Goal: Information Seeking & Learning: Learn about a topic

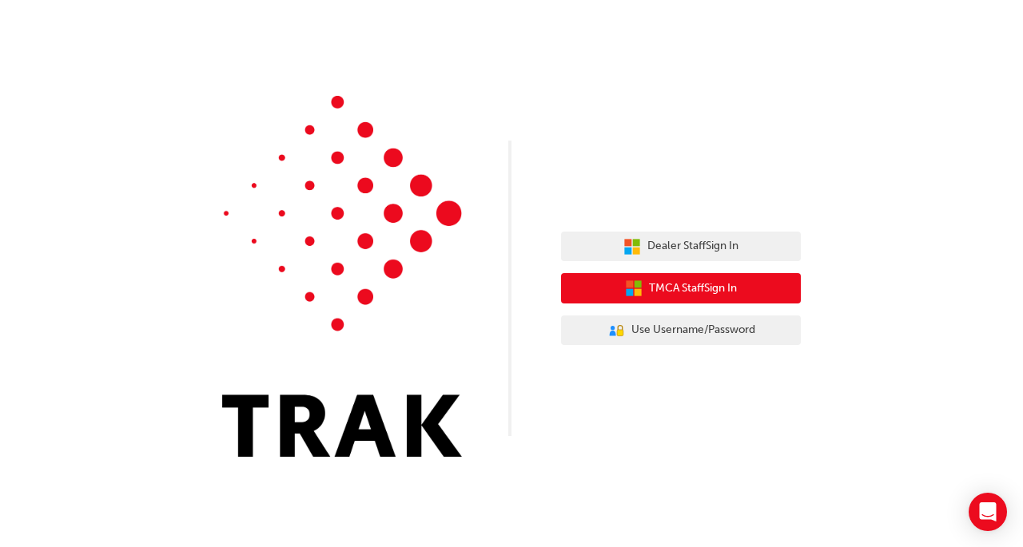
click at [677, 292] on span "TMCA Staff Sign In" at bounding box center [693, 289] width 88 height 18
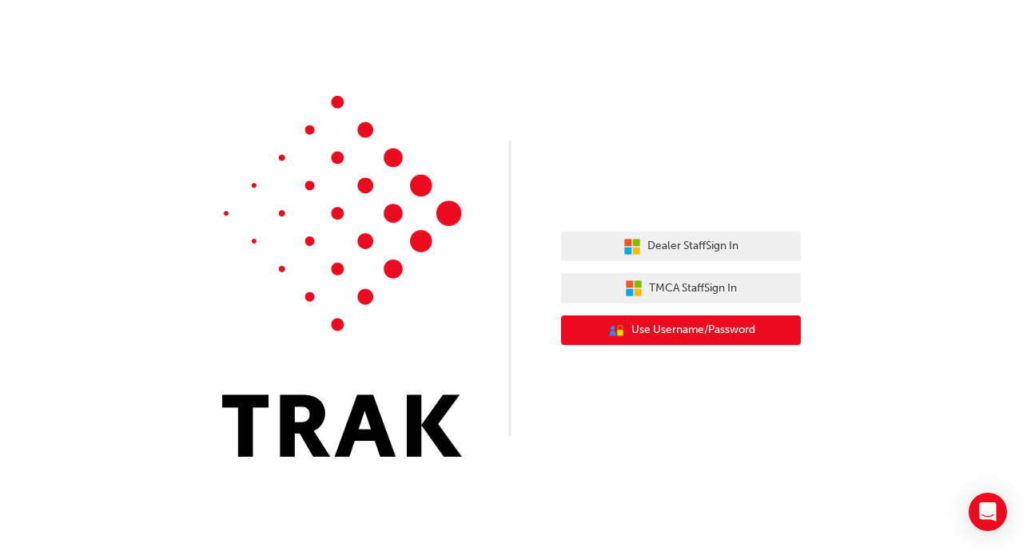
click at [719, 320] on button "User Authentication Icon - Blue Person, Gold Lock Use Username/Password" at bounding box center [681, 331] width 240 height 30
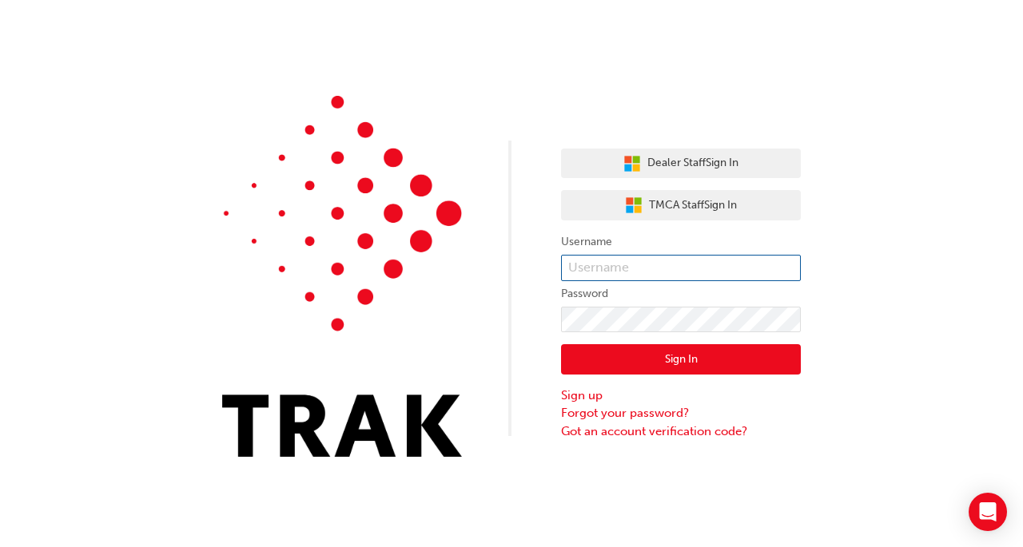
type input "k14794"
click at [673, 351] on button "Sign In" at bounding box center [681, 359] width 240 height 30
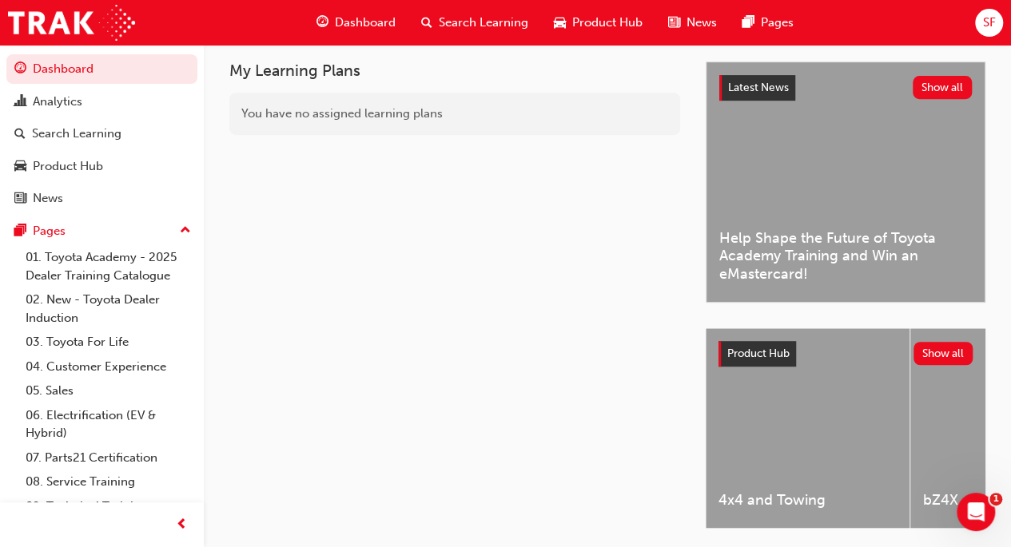
scroll to position [278, 0]
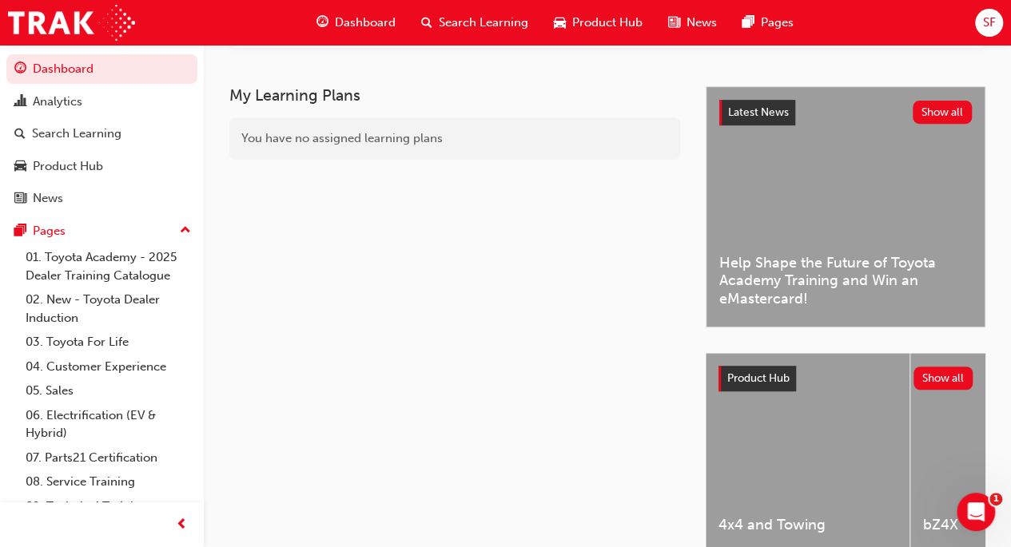
click at [118, 276] on link "01. Toyota Academy - 2025 Dealer Training Catalogue" at bounding box center [108, 266] width 178 height 42
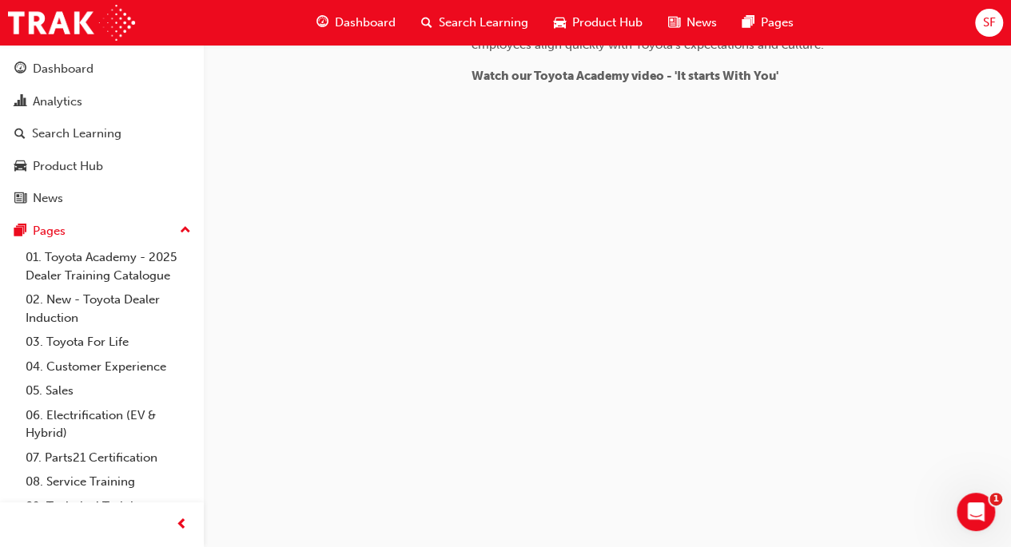
scroll to position [1648, 0]
click at [118, 293] on link "02. New - Toyota Dealer Induction" at bounding box center [108, 309] width 178 height 42
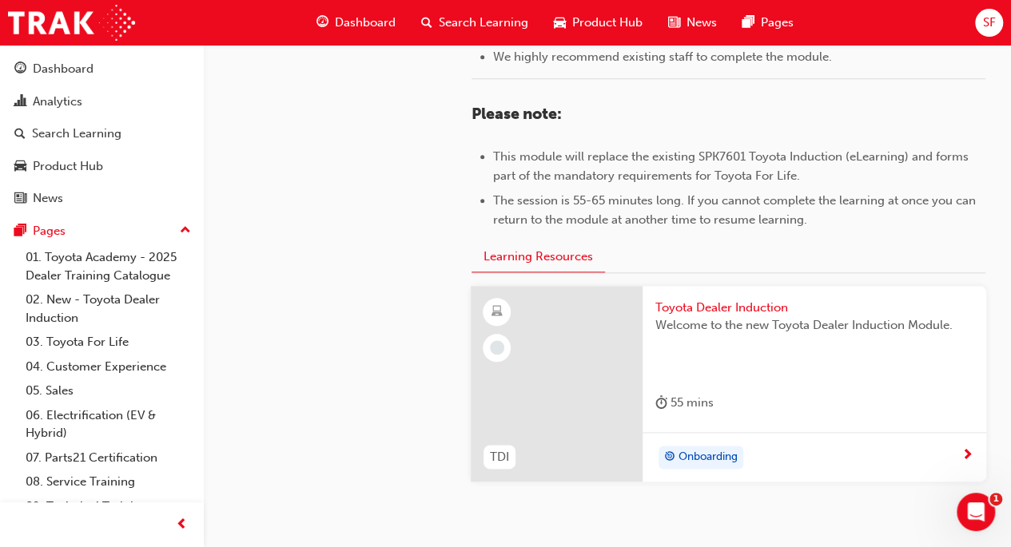
scroll to position [799, 0]
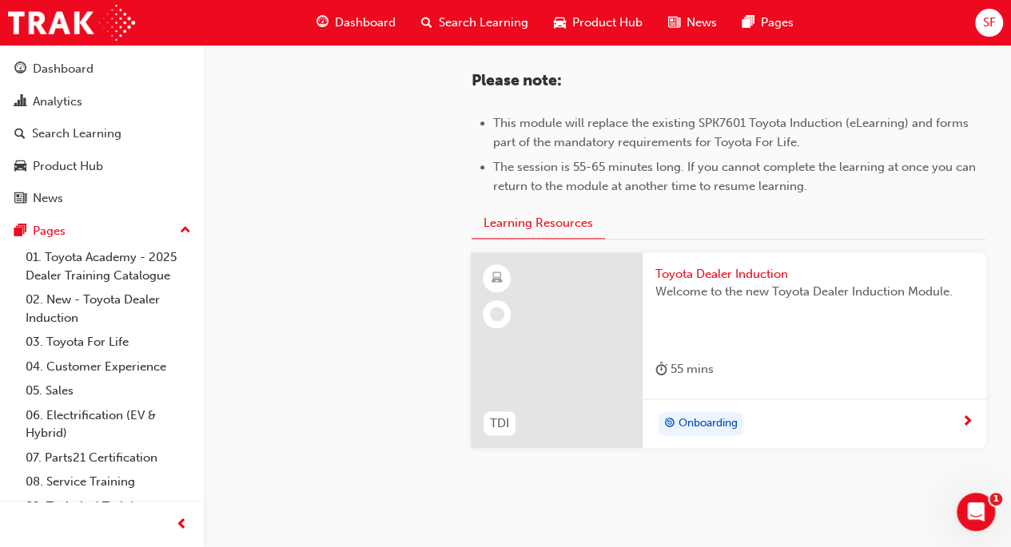
click at [6, 206] on link "News" at bounding box center [101, 199] width 191 height 30
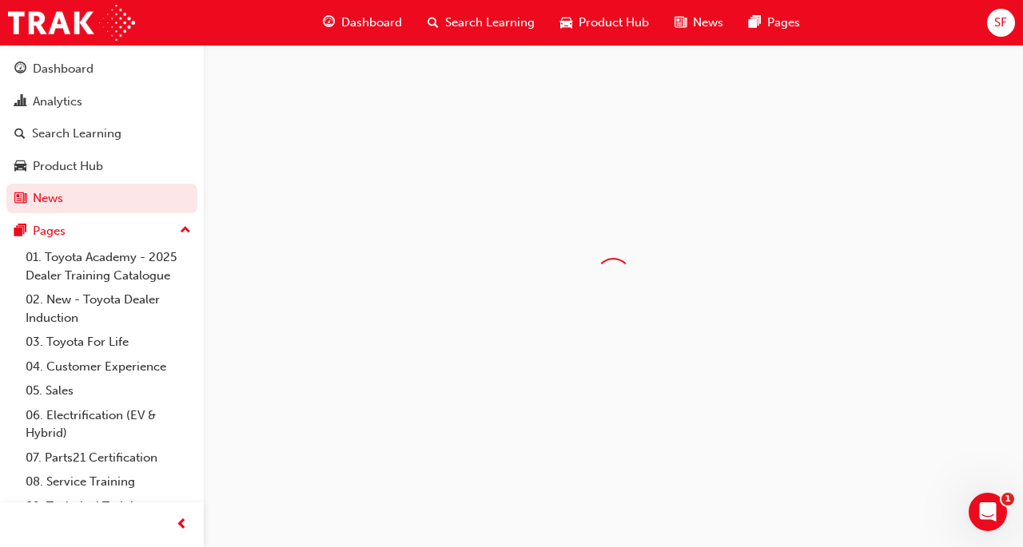
click at [6, 134] on link "Search Learning" at bounding box center [101, 134] width 191 height 30
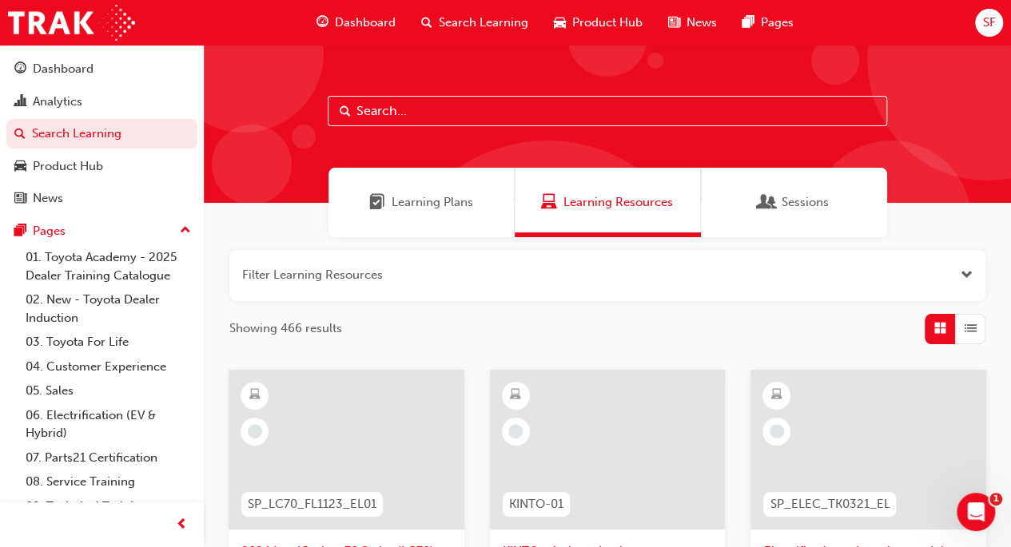
click at [123, 303] on link "02. New - Toyota Dealer Induction" at bounding box center [108, 309] width 178 height 42
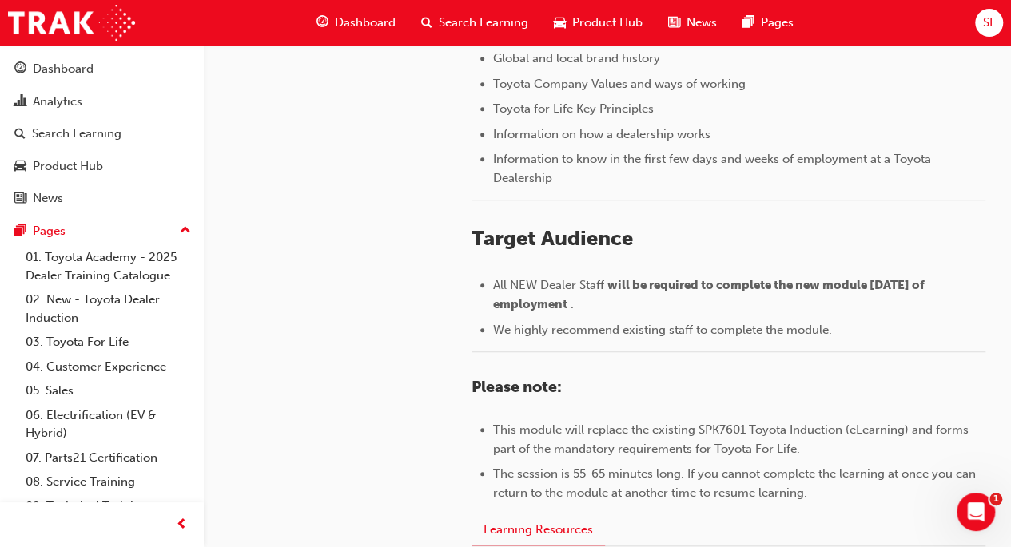
scroll to position [865, 0]
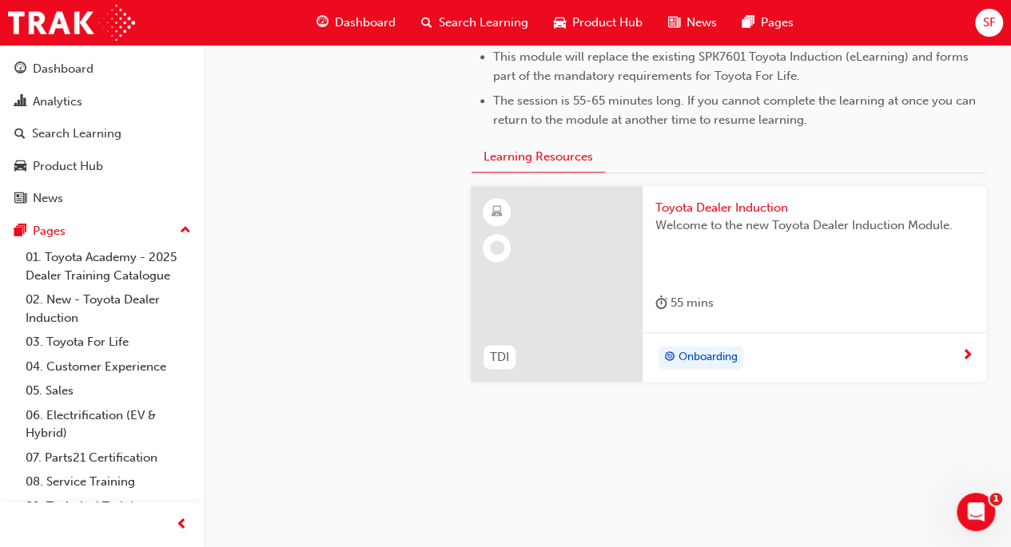
click at [969, 355] on span "next-icon" at bounding box center [967, 356] width 12 height 14
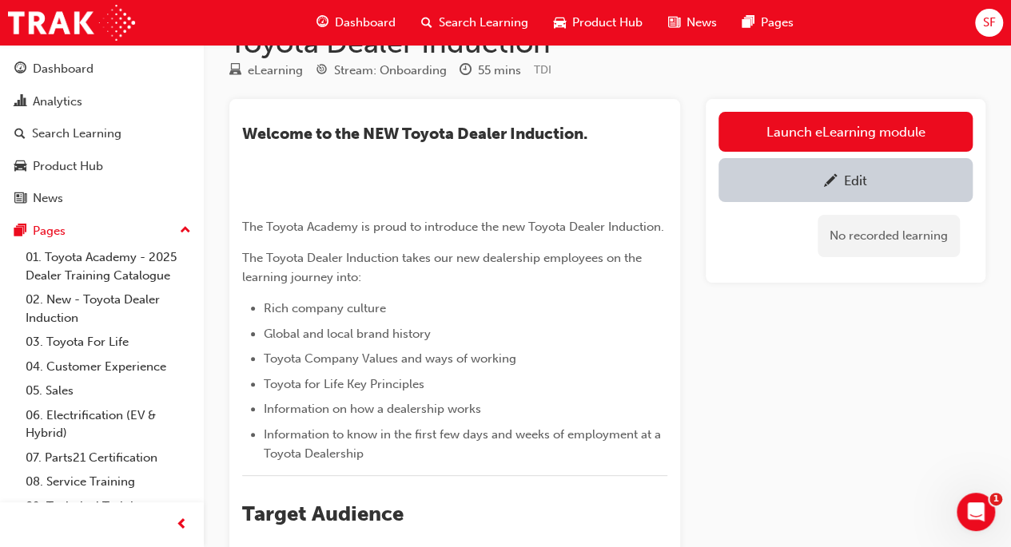
scroll to position [44, 0]
click at [849, 124] on link "Launch eLearning module" at bounding box center [845, 133] width 254 height 40
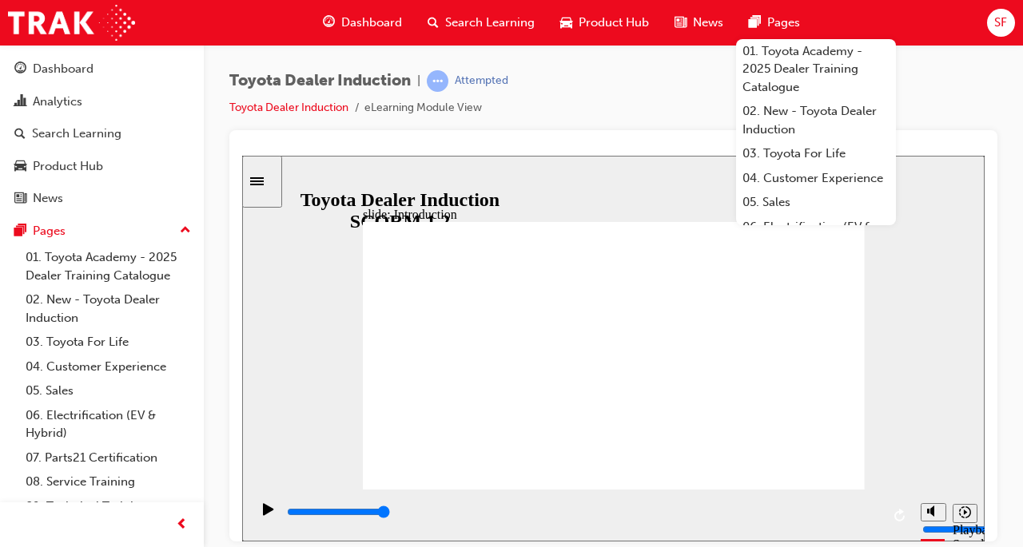
drag, startPoint x: 816, startPoint y: 454, endPoint x: 839, endPoint y: 433, distance: 31.1
click at [999, 433] on div "Toyota Dealer Induction | Attempted Toyota Dealer Induction eLearning Module Vi…" at bounding box center [613, 276] width 819 height 463
click at [757, 17] on span "pages-icon" at bounding box center [755, 23] width 12 height 20
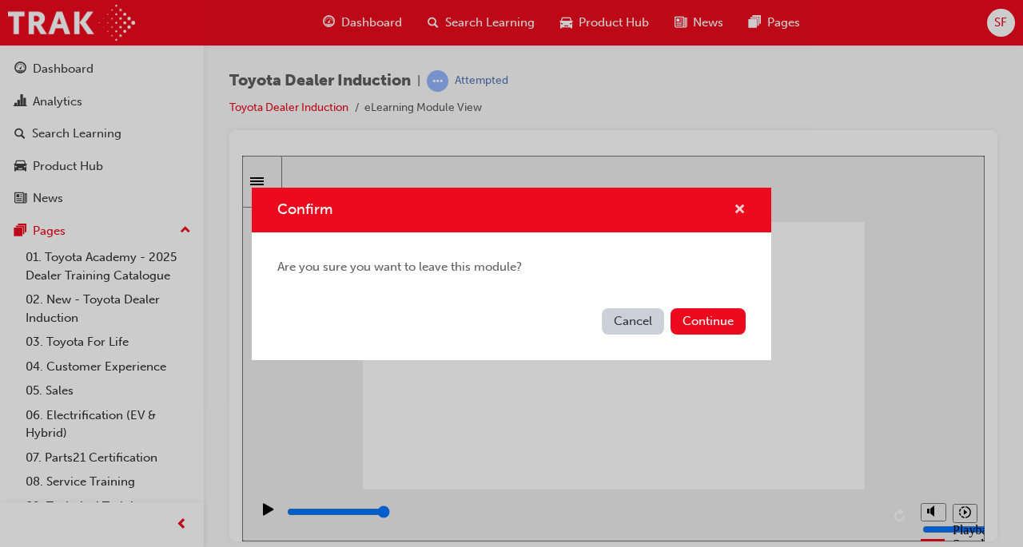
click at [734, 204] on span "cross-icon" at bounding box center [739, 211] width 12 height 14
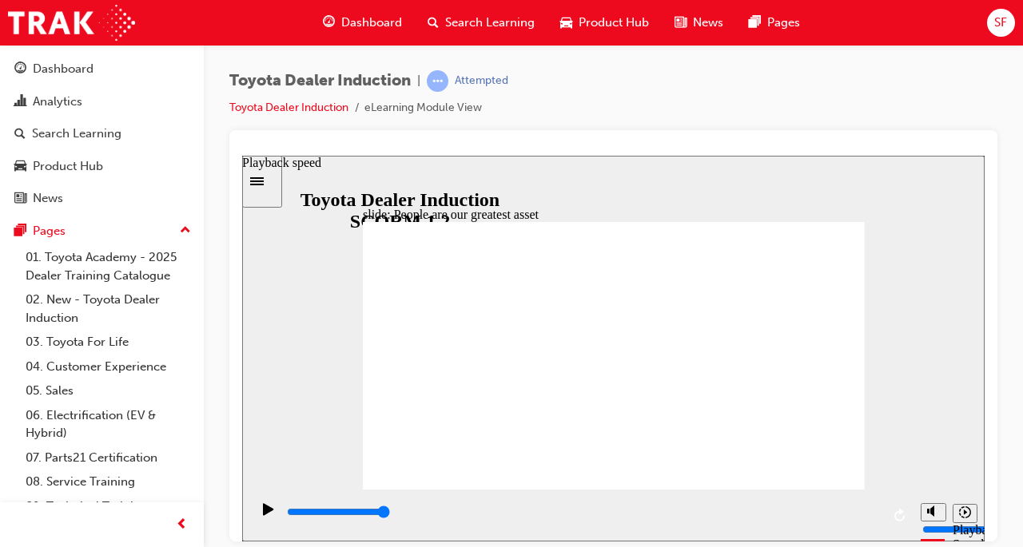
click at [961, 514] on icon "Playback speed" at bounding box center [965, 512] width 12 height 12
click at [987, 508] on div at bounding box center [613, 335] width 768 height 411
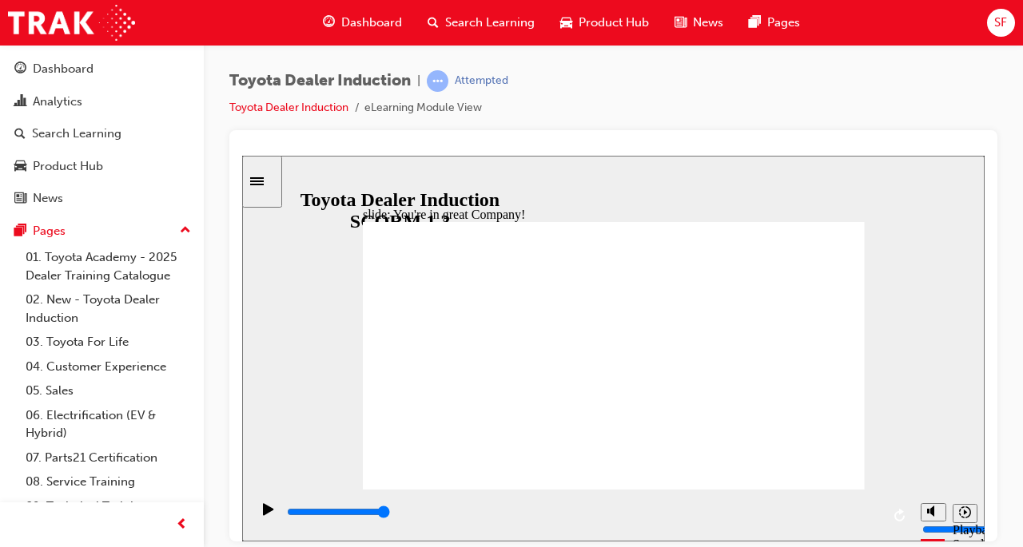
type input "7500"
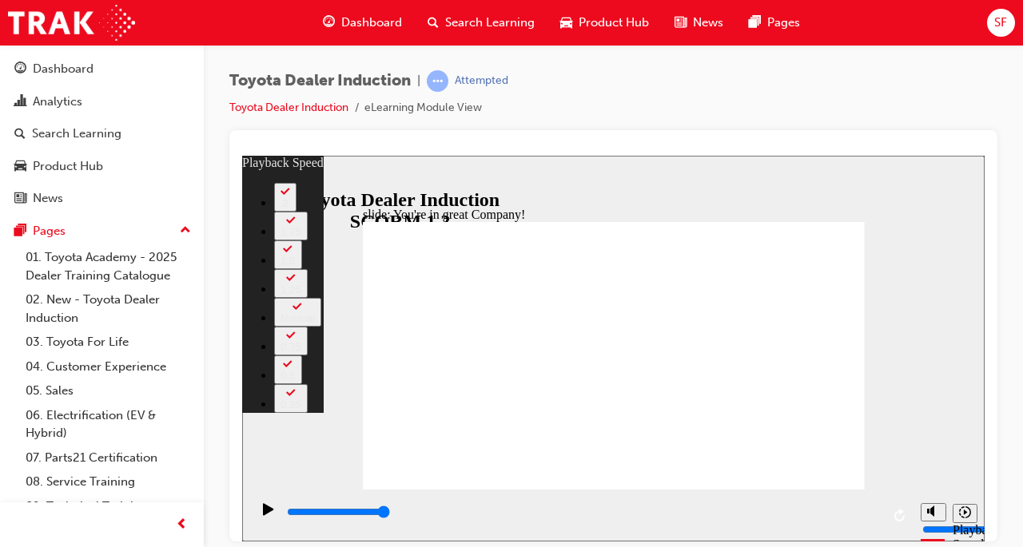
type input "156"
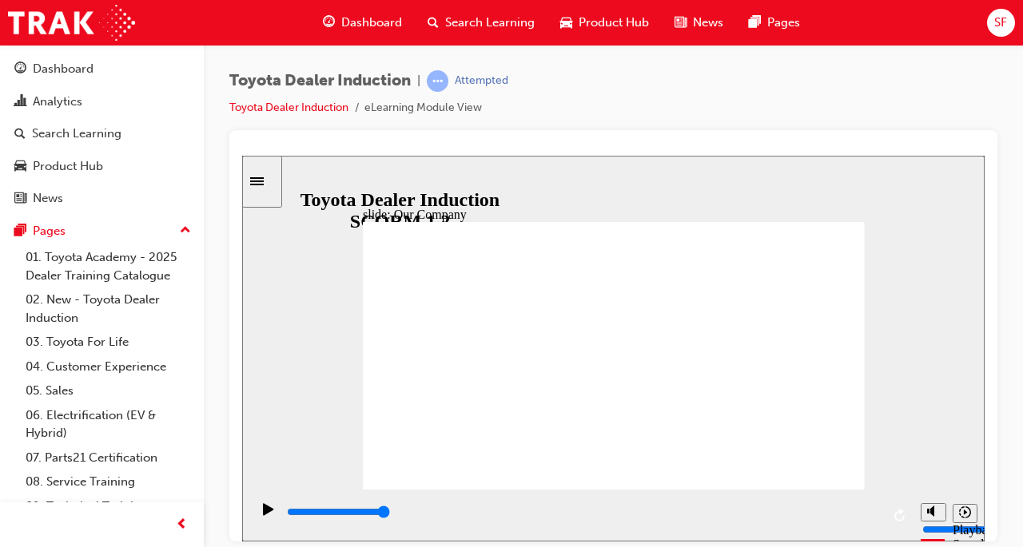
type input "8300"
drag, startPoint x: 471, startPoint y: 433, endPoint x: 519, endPoint y: 438, distance: 47.4
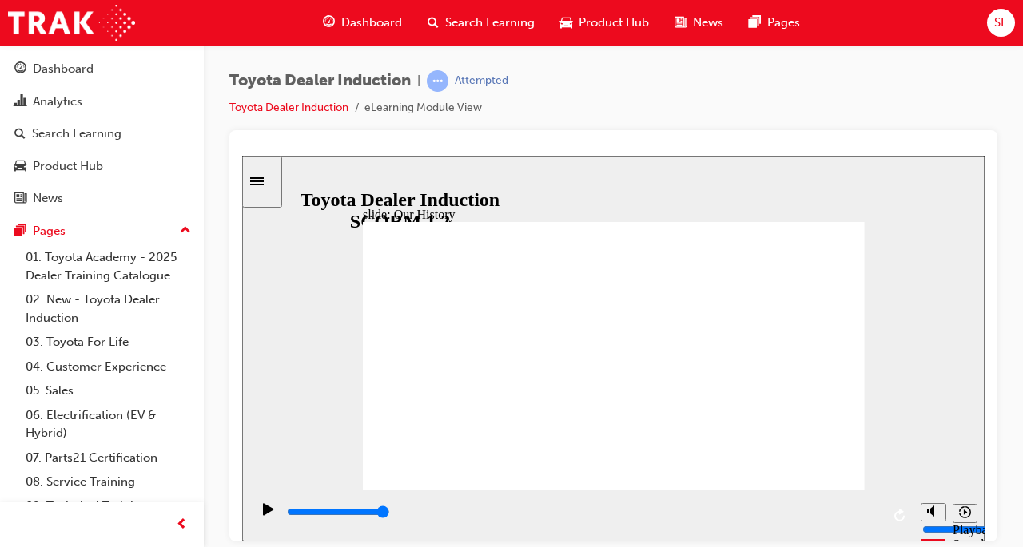
drag, startPoint x: 473, startPoint y: 431, endPoint x: 612, endPoint y: 438, distance: 139.2
drag, startPoint x: 612, startPoint y: 438, endPoint x: 482, endPoint y: 435, distance: 130.2
type input "2"
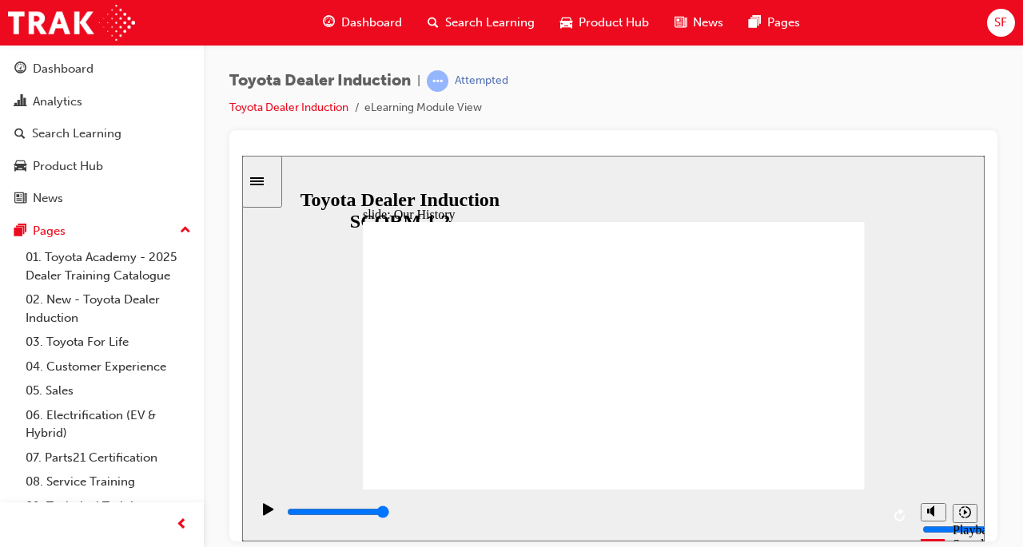
drag, startPoint x: 478, startPoint y: 435, endPoint x: 737, endPoint y: 442, distance: 258.9
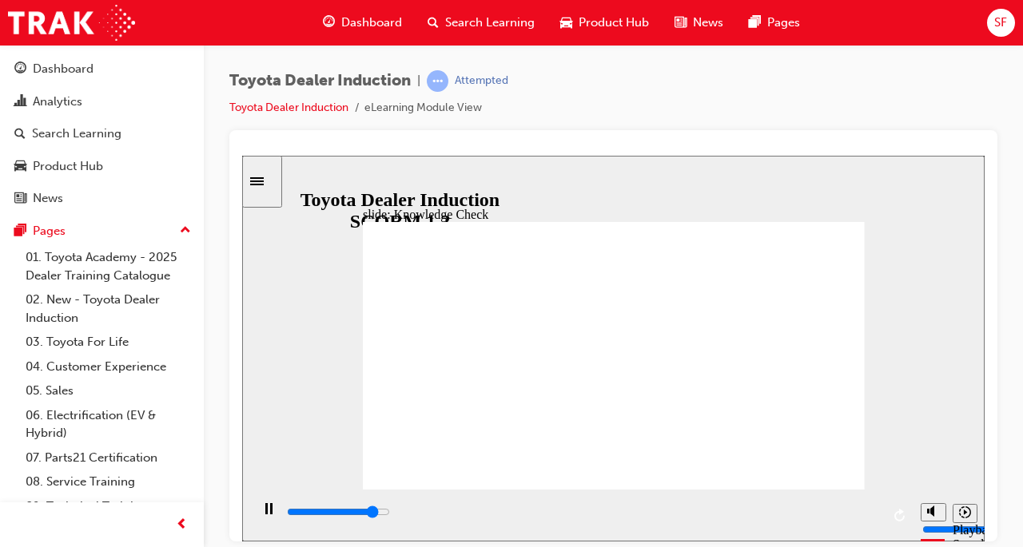
type input "4400"
radio input "true"
type input "3000"
radio input "true"
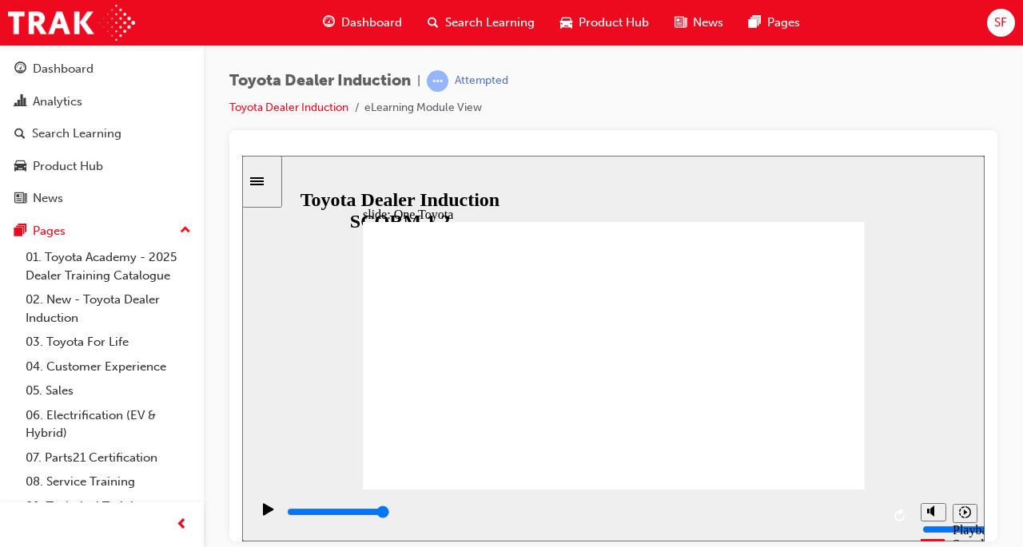
type input "15300"
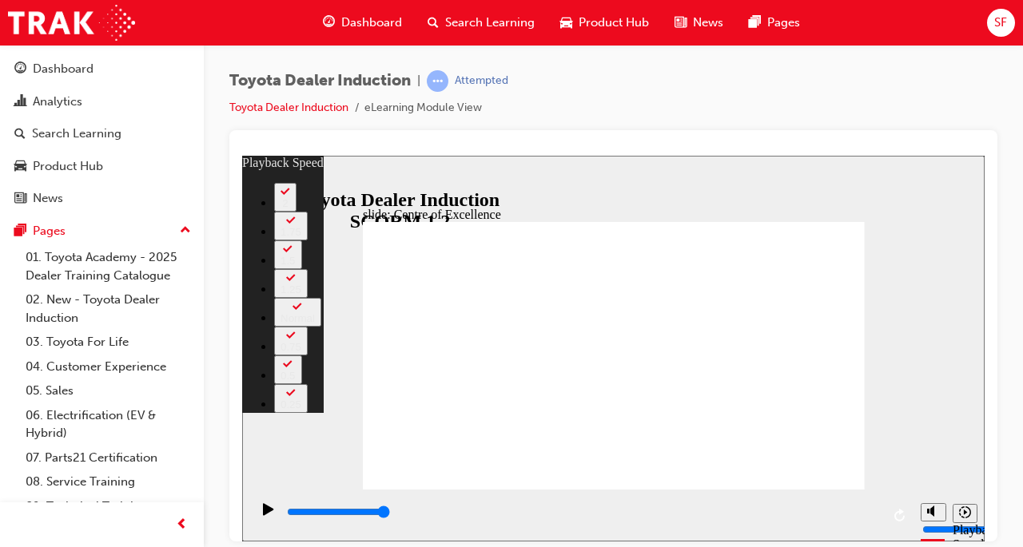
type input "248"
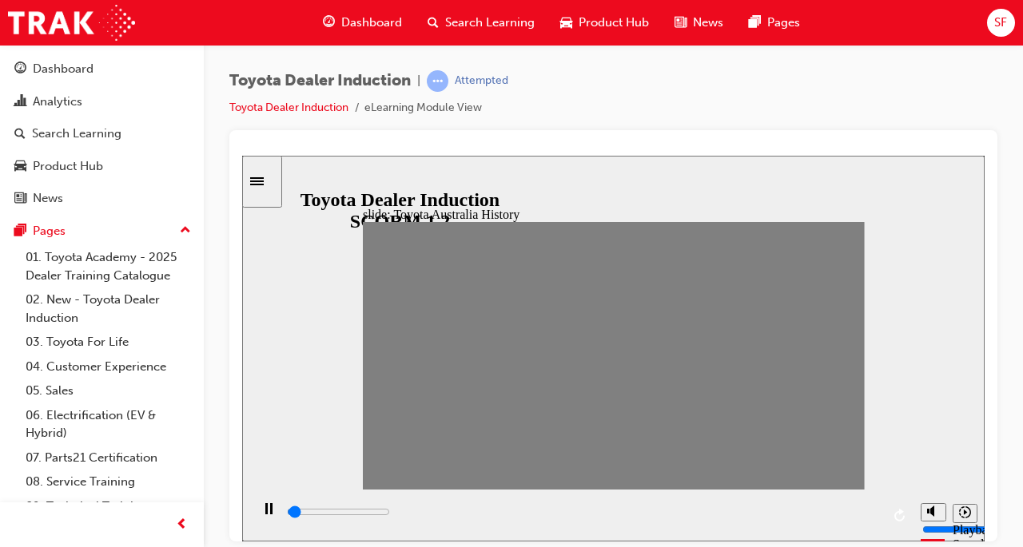
drag, startPoint x: 379, startPoint y: 363, endPoint x: 399, endPoint y: 363, distance: 20.0
drag, startPoint x: 399, startPoint y: 363, endPoint x: 889, endPoint y: 378, distance: 490.8
type input "0"
type input "1"
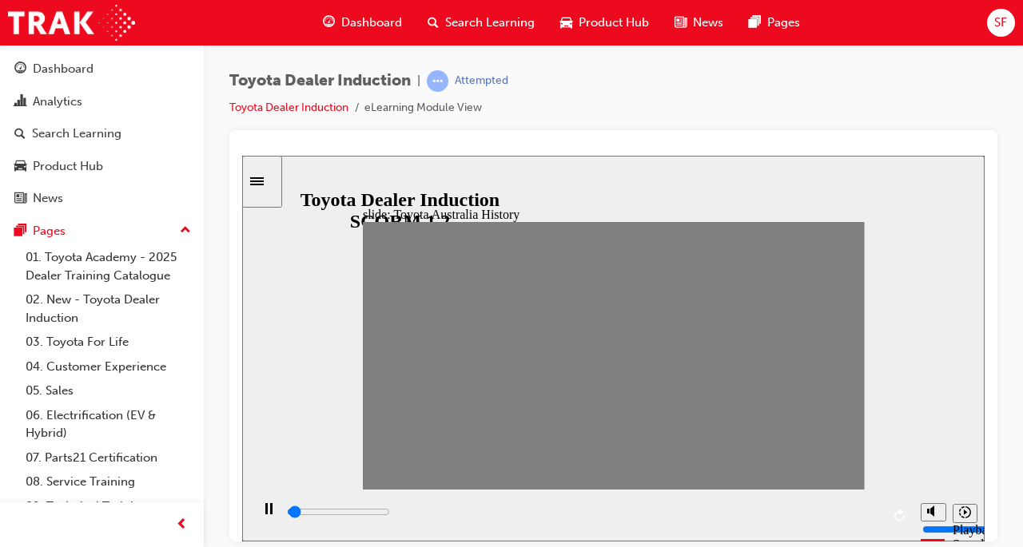
drag, startPoint x: 834, startPoint y: 360, endPoint x: 403, endPoint y: 363, distance: 431.4
type input "21800"
type input "2"
type input "23300"
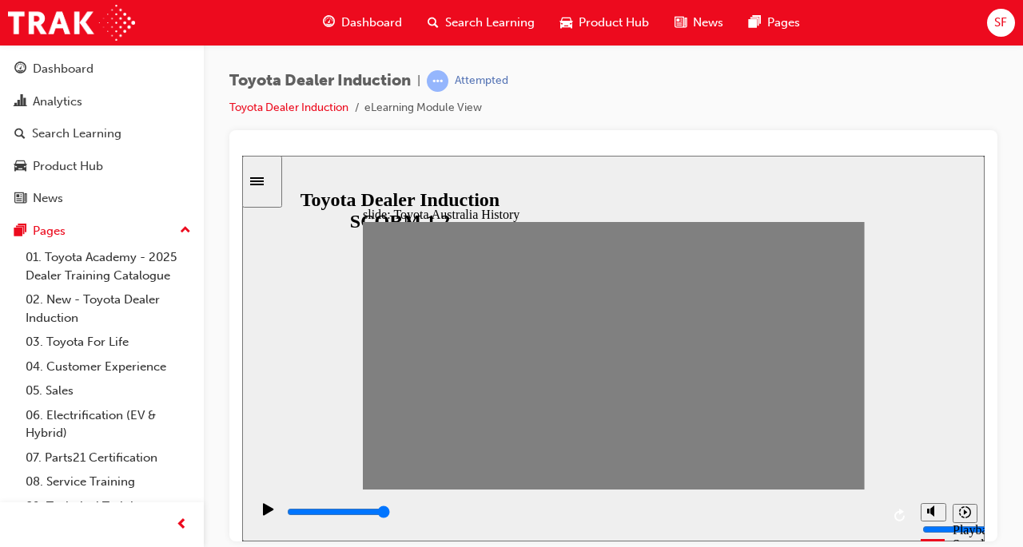
type input "3"
type input "15500"
type input "4"
type input "10200"
type input "6"
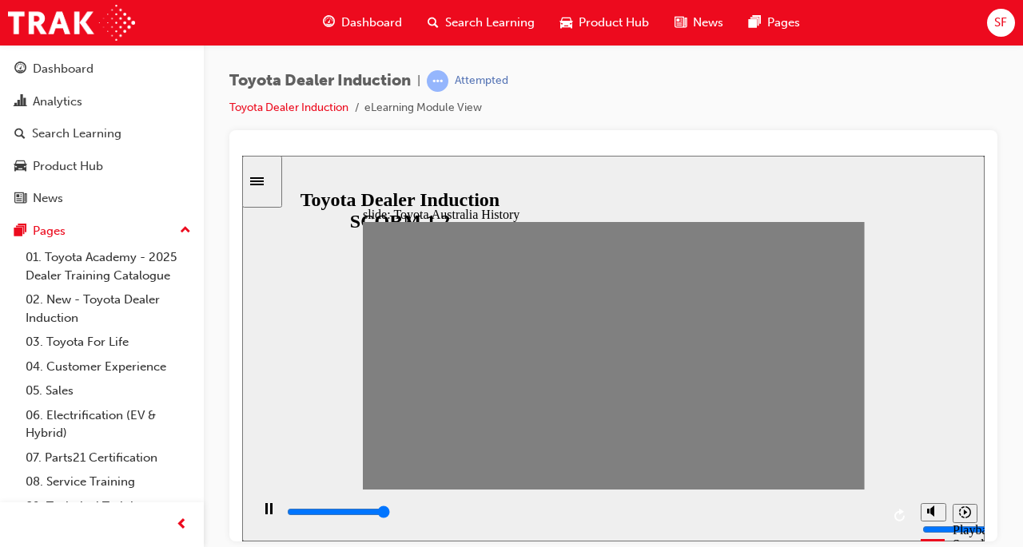
type input "8800"
type input "7"
type input "7000"
type input "11"
type input "8600"
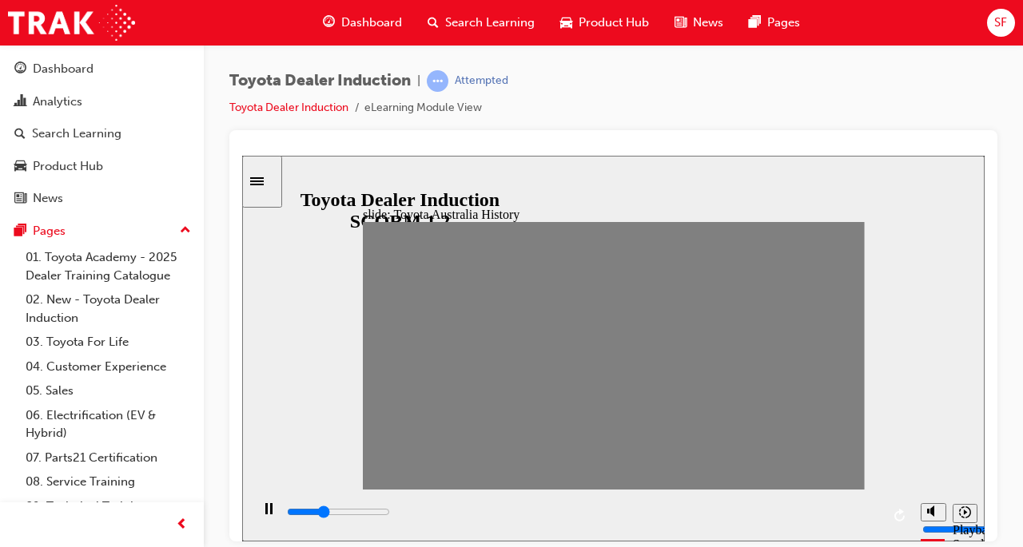
type input "12"
type input "7000"
type input "14"
type input "5300"
type input "16"
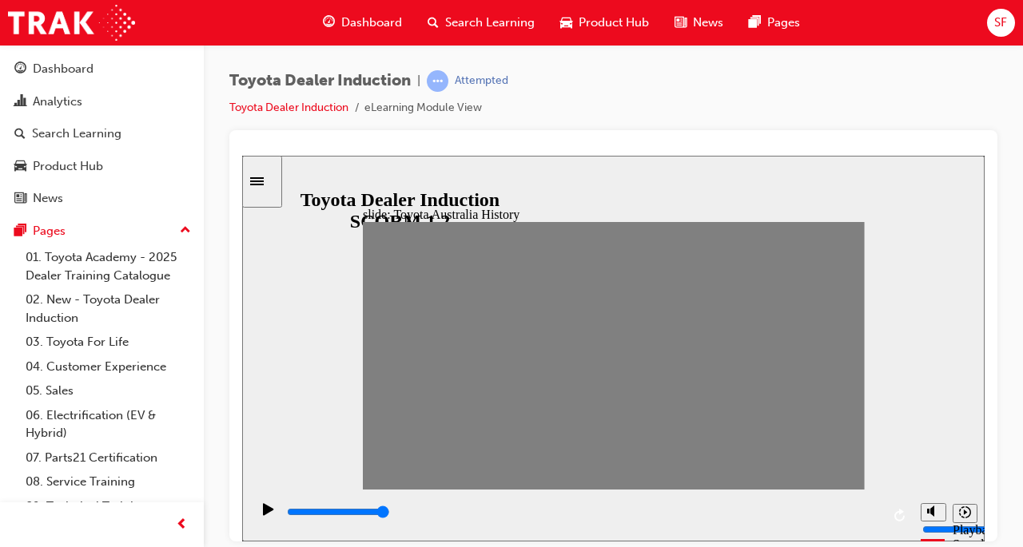
type input "13500"
type input "18"
type input "12200"
type input "19"
type input "13900"
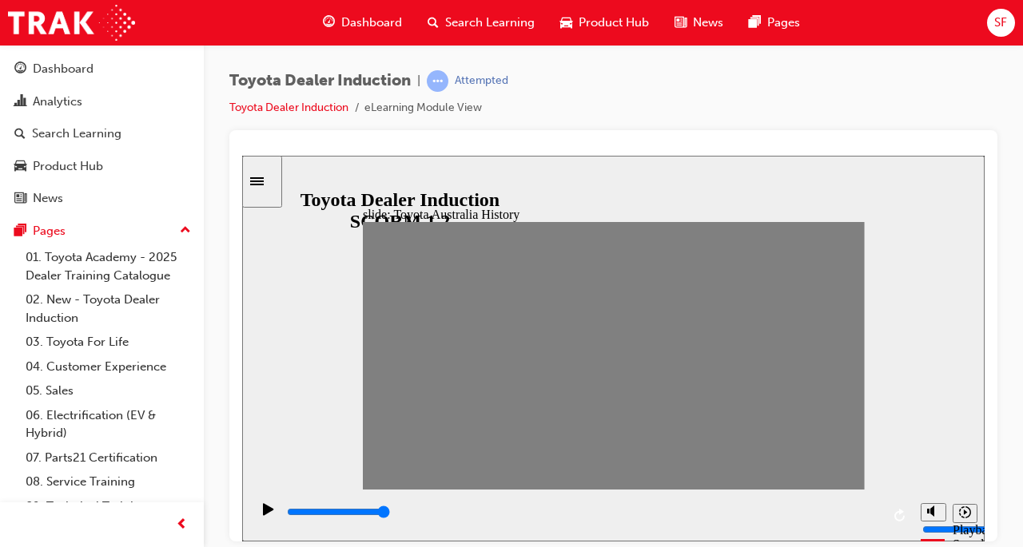
type input "20"
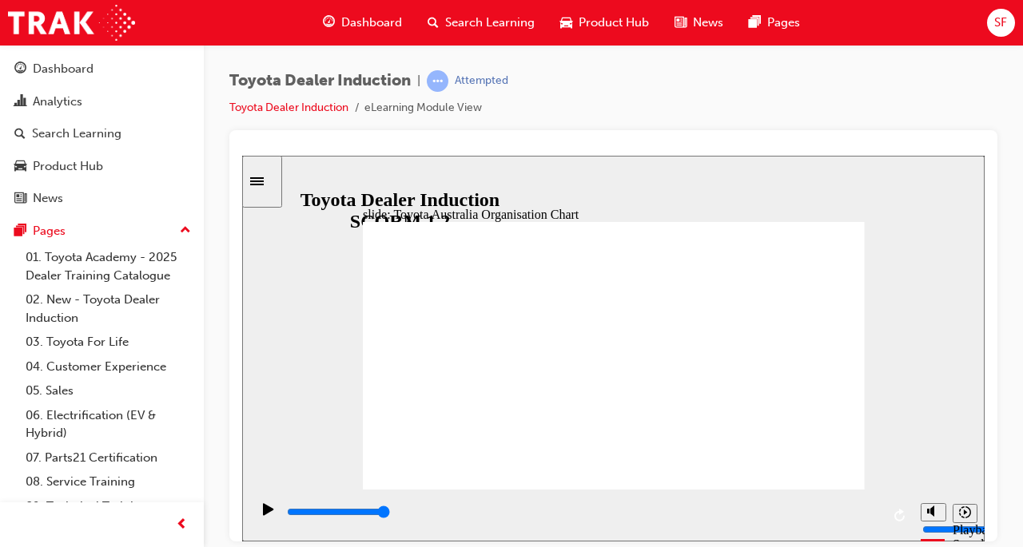
type input "3500"
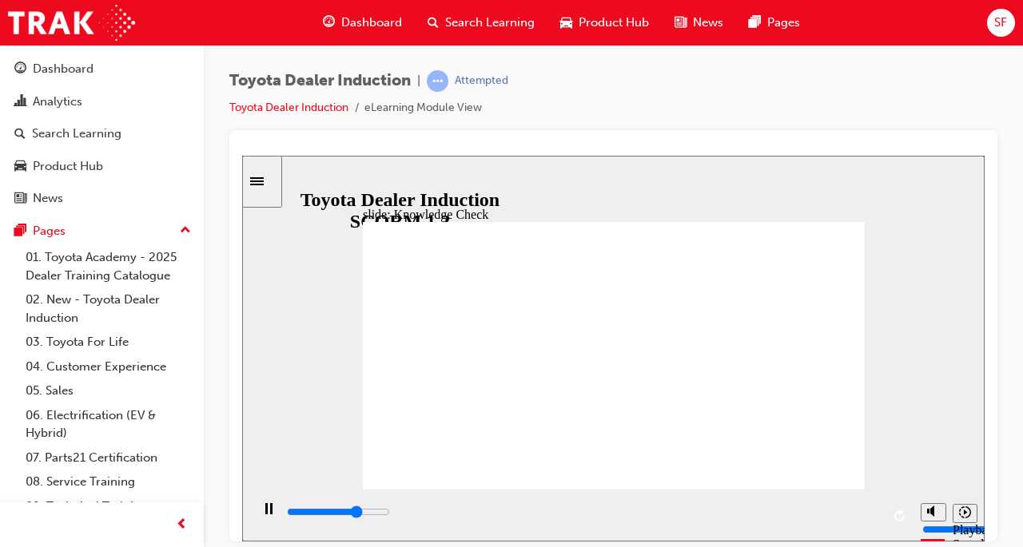
radio input "true"
type input "4100"
radio input "true"
type input "5000"
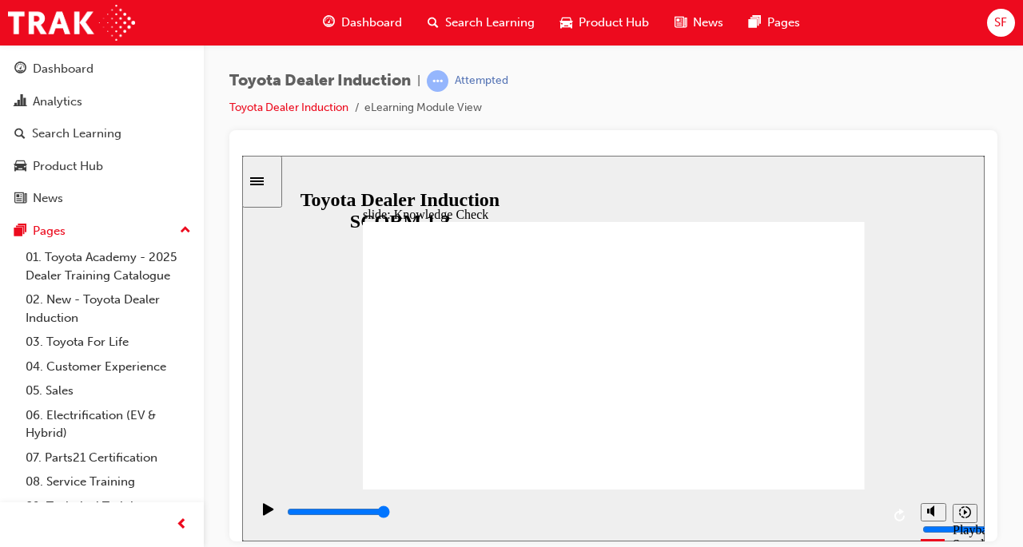
radio input "true"
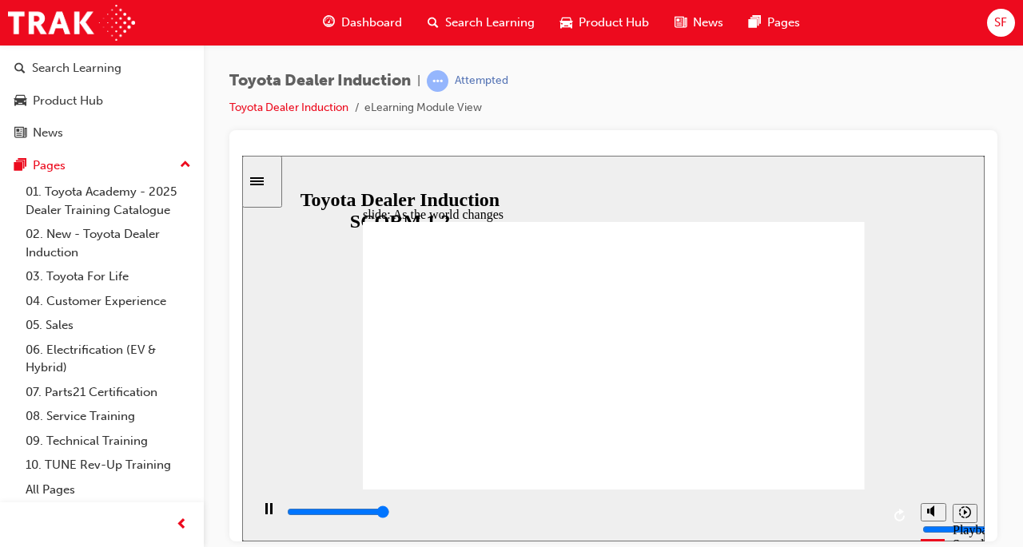
type input "9200"
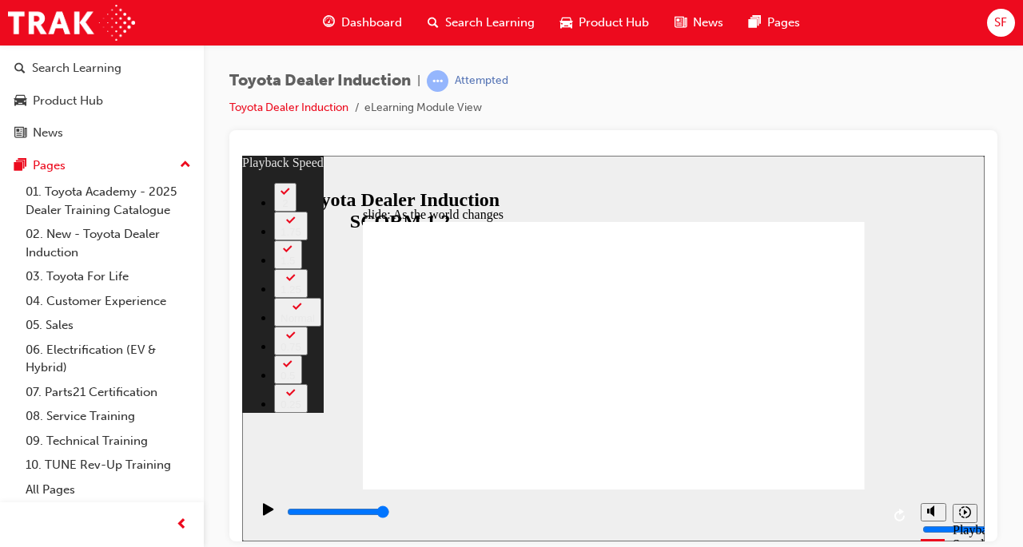
type input "128"
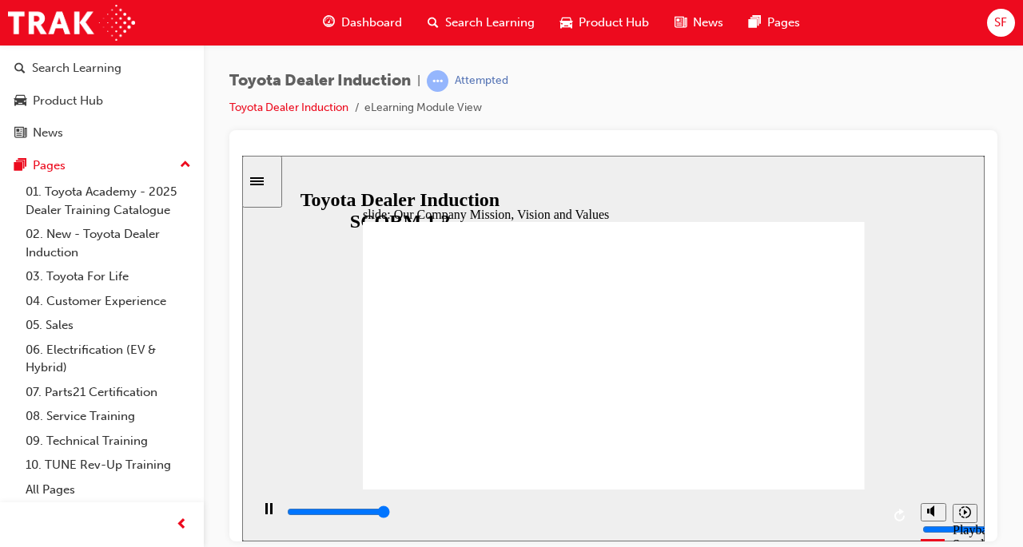
type input "101100"
